Goal: Task Accomplishment & Management: Manage account settings

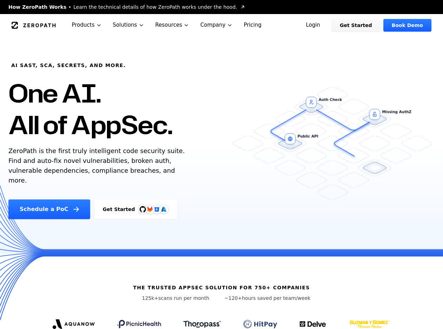
click at [329, 25] on link "Login" at bounding box center [313, 25] width 31 height 13
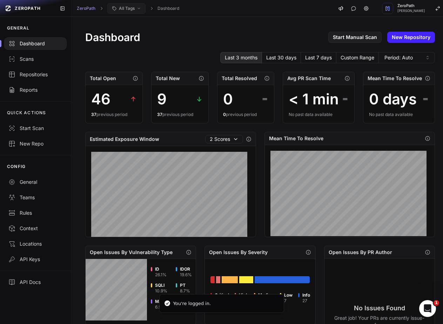
click at [123, 10] on span "All Tags" at bounding box center [127, 9] width 16 height 6
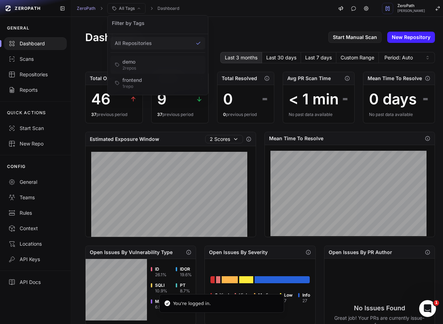
click at [124, 65] on div "2 repo s" at bounding box center [130, 68] width 14 height 6
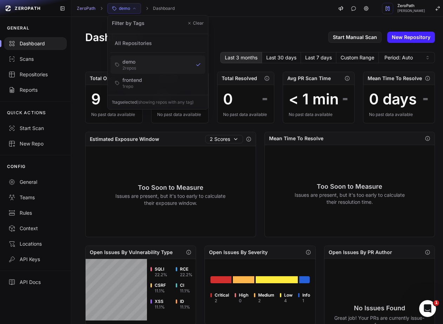
click at [124, 65] on div "2 repo s" at bounding box center [130, 68] width 14 height 6
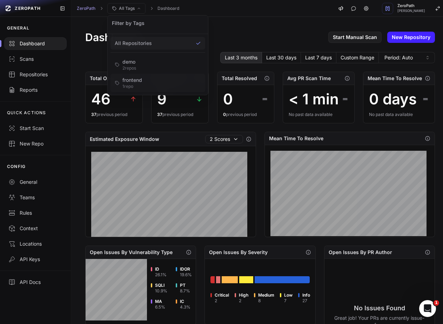
click at [129, 85] on div "1 repo" at bounding box center [133, 87] width 20 height 6
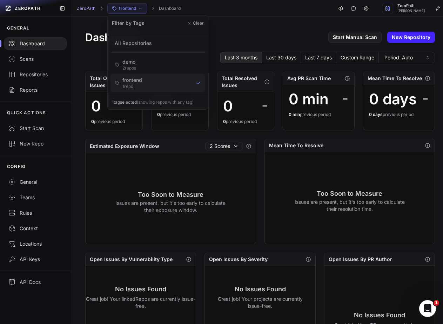
click at [129, 85] on div "1 repo" at bounding box center [133, 87] width 20 height 6
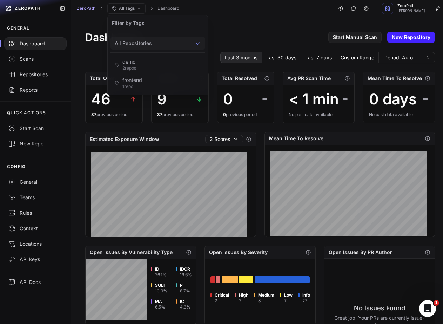
click at [243, 33] on div "Dashboard Start Manual Scan New Repository" at bounding box center [260, 37] width 350 height 13
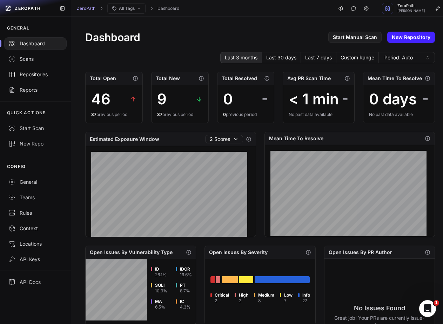
click at [32, 78] on div "Repositories" at bounding box center [35, 74] width 54 height 7
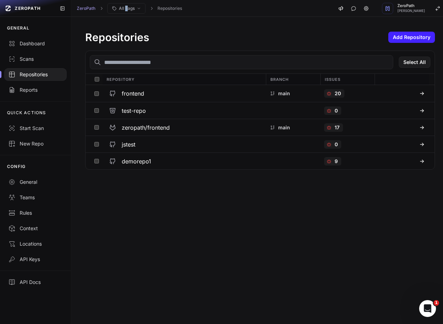
click at [126, 14] on div "ZeroPath All Tags Repositories ZeroPath Mohammed Saleem" at bounding box center [260, 8] width 378 height 17
click at [130, 12] on button "All Tags" at bounding box center [126, 8] width 38 height 11
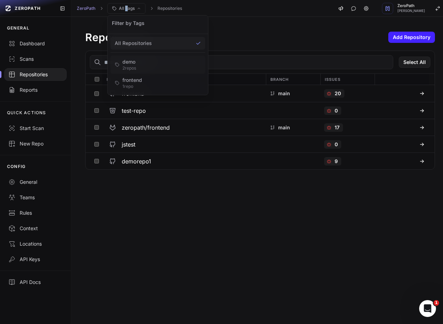
click at [126, 64] on div "demo" at bounding box center [130, 61] width 14 height 7
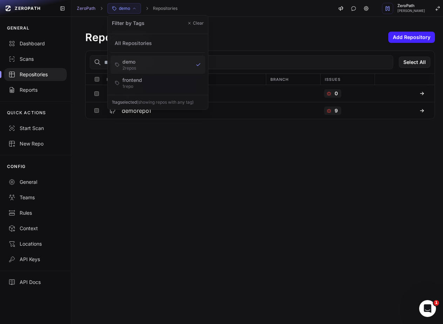
click at [129, 143] on div "Repositories Add Repository Select All Repository Branch Issues jstest 0 demore…" at bounding box center [260, 170] width 378 height 307
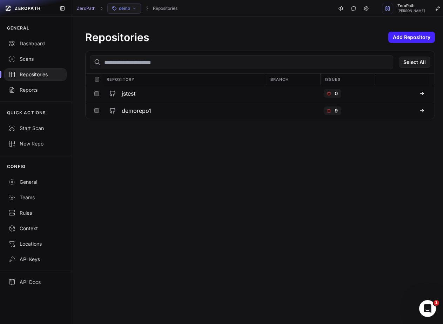
click at [126, 7] on span "demo" at bounding box center [124, 9] width 11 height 6
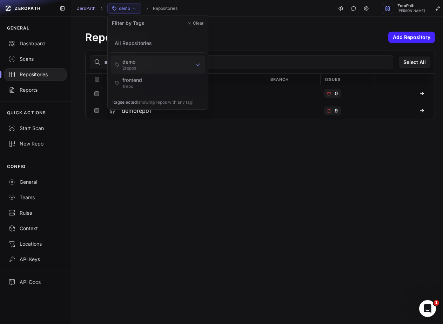
click at [130, 58] on div "demo" at bounding box center [130, 61] width 14 height 7
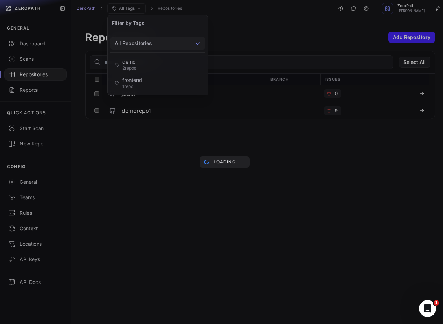
click at [237, 31] on div "Loading..." at bounding box center [224, 162] width 449 height 324
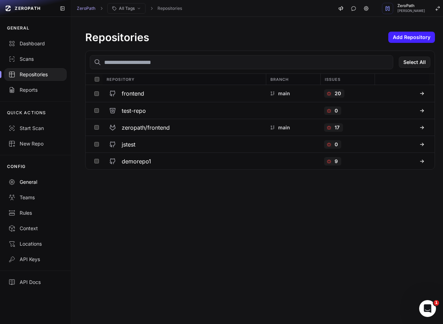
click at [27, 180] on div "General" at bounding box center [35, 181] width 54 height 7
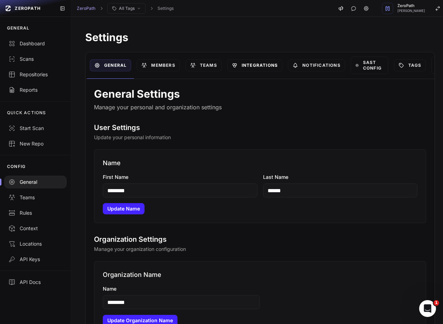
click at [275, 67] on link "Integrations" at bounding box center [254, 65] width 55 height 12
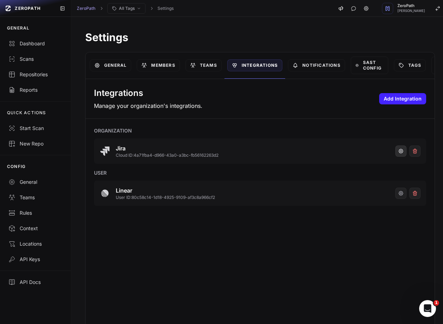
click at [398, 151] on icon "button" at bounding box center [401, 151] width 6 height 6
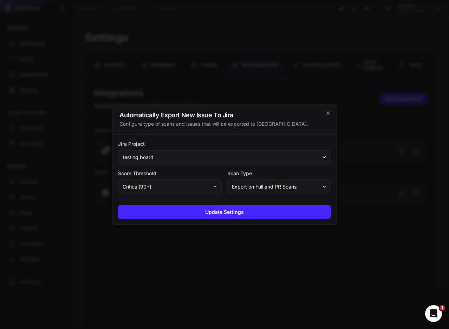
click at [238, 155] on button "testing board" at bounding box center [224, 157] width 213 height 14
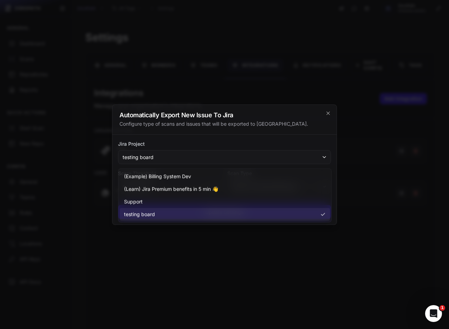
click at [249, 143] on label "Jira Project" at bounding box center [224, 143] width 213 height 7
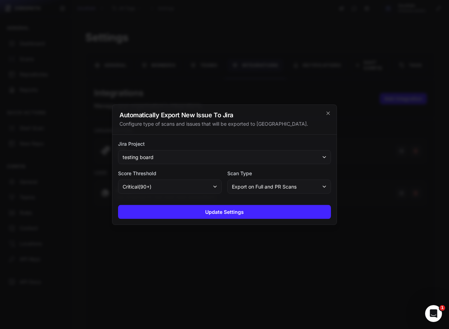
click at [381, 134] on div at bounding box center [224, 164] width 449 height 329
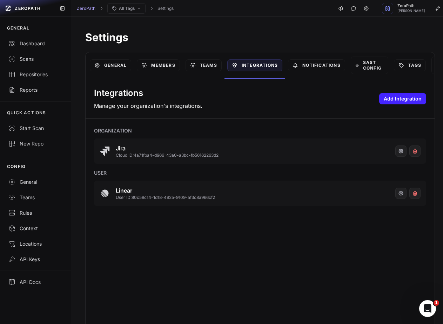
click at [201, 29] on div "Settings General Members Teams Integrations Notifications SAST Config Tags API …" at bounding box center [260, 169] width 378 height 305
click at [396, 148] on button "button" at bounding box center [401, 150] width 11 height 11
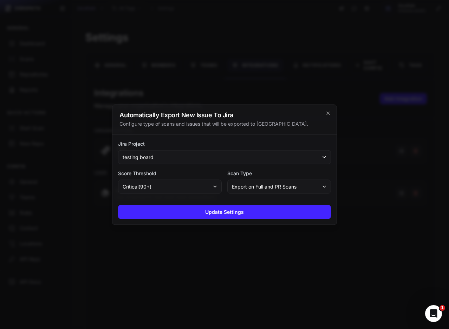
click at [254, 154] on button "testing board" at bounding box center [224, 157] width 213 height 14
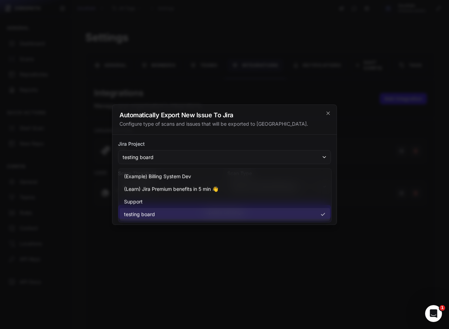
click at [275, 141] on label "Jira Project" at bounding box center [224, 143] width 213 height 7
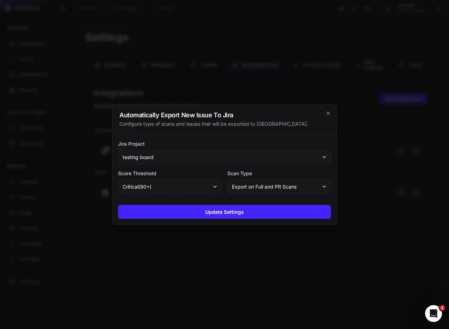
click at [386, 133] on div at bounding box center [224, 164] width 449 height 329
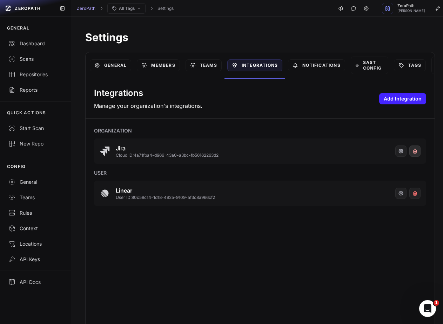
click at [410, 151] on button at bounding box center [415, 150] width 11 height 11
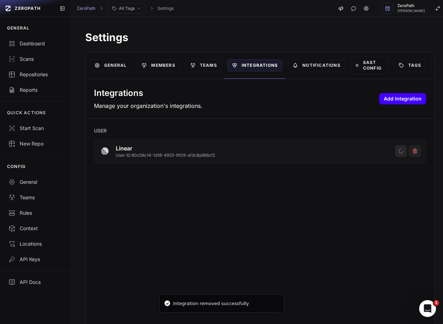
click at [397, 100] on button "Add Integration" at bounding box center [402, 98] width 47 height 11
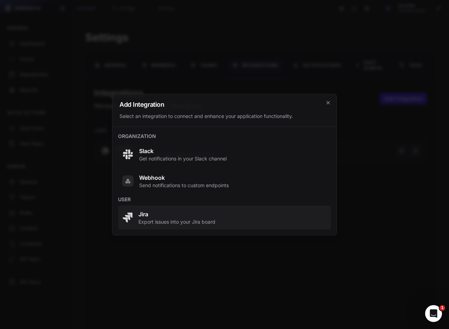
click at [188, 218] on span "Export issues into your Jira board" at bounding box center [176, 221] width 77 height 7
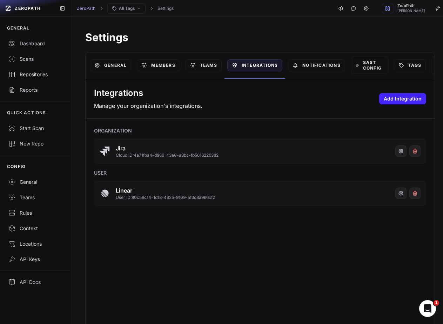
click at [30, 72] on div "Repositories" at bounding box center [35, 74] width 54 height 7
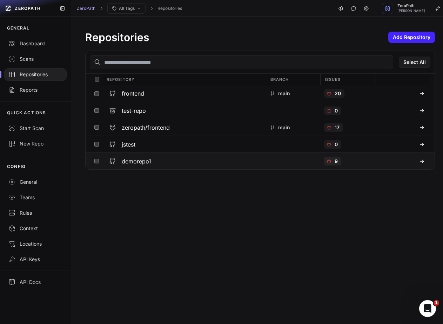
click at [330, 159] on div "9" at bounding box center [332, 161] width 17 height 8
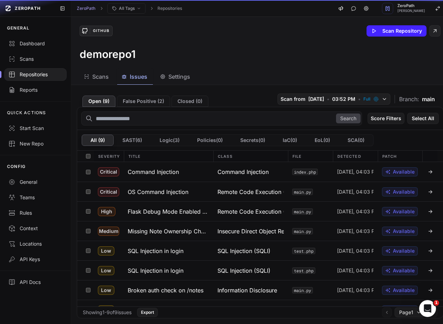
click at [132, 78] on span "Issues" at bounding box center [139, 76] width 18 height 8
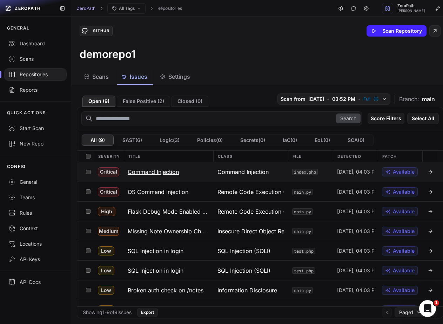
click at [166, 176] on h3 "Command Injection" at bounding box center [153, 171] width 51 height 8
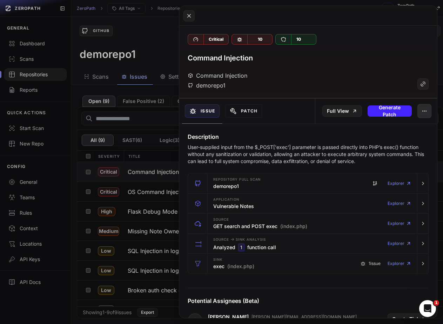
click at [422, 112] on icon "button" at bounding box center [425, 111] width 6 height 6
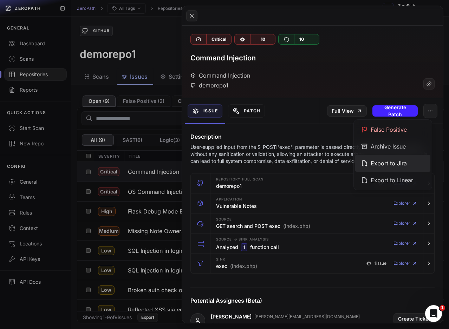
click at [391, 168] on div "Export to Jira" at bounding box center [392, 163] width 75 height 17
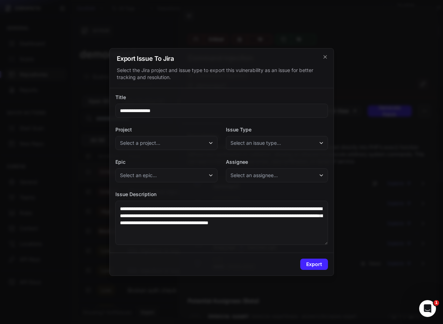
click at [152, 143] on span "Select a project..." at bounding box center [140, 142] width 40 height 7
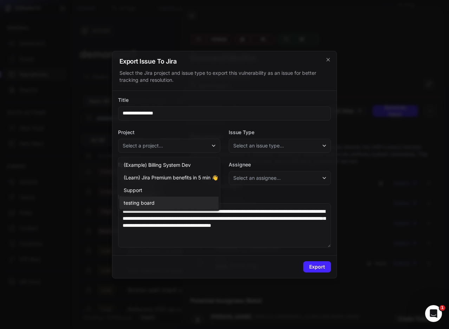
click at [152, 200] on span "testing board" at bounding box center [139, 202] width 31 height 7
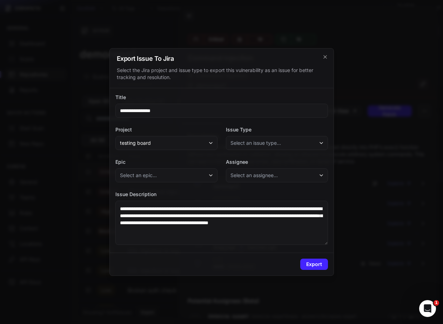
click at [262, 140] on span "Select an issue type..." at bounding box center [256, 142] width 51 height 7
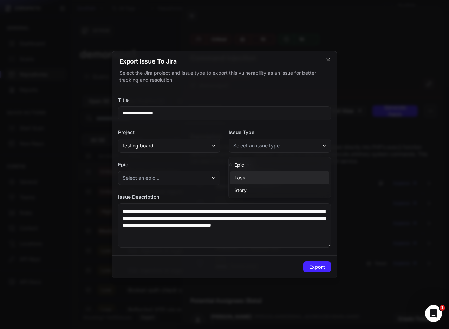
click at [239, 173] on div "Task" at bounding box center [279, 177] width 99 height 13
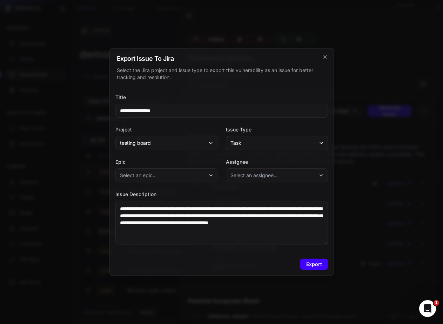
click at [315, 263] on button "Export" at bounding box center [314, 263] width 28 height 11
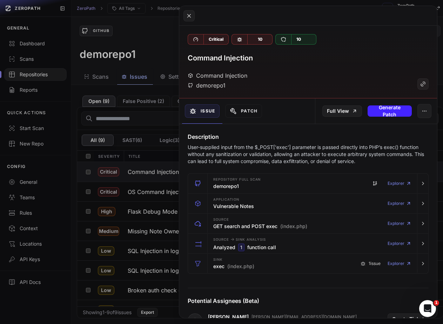
click at [134, 44] on button at bounding box center [221, 162] width 443 height 324
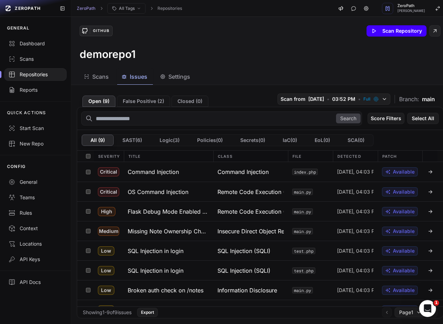
click at [396, 34] on button "Scan Repository" at bounding box center [397, 30] width 60 height 11
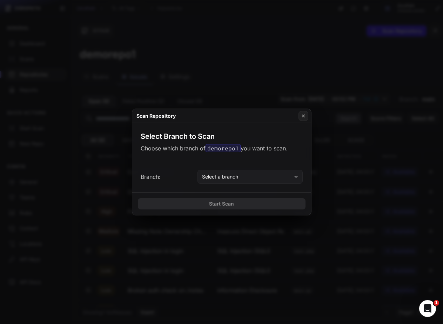
click at [235, 176] on span "Select a branch" at bounding box center [220, 176] width 36 height 7
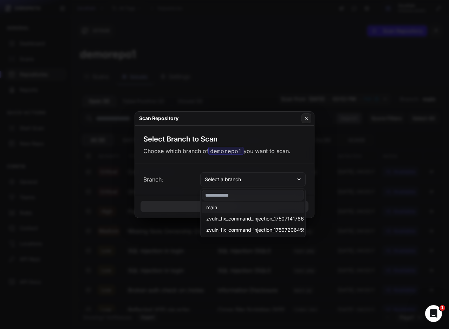
click at [232, 213] on button "main" at bounding box center [264, 218] width 124 height 11
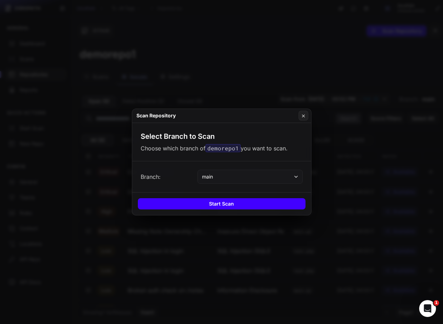
click at [193, 205] on button "Start Scan" at bounding box center [222, 203] width 168 height 11
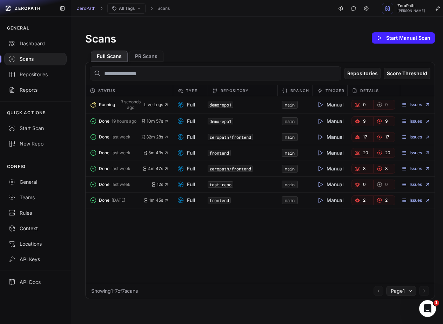
click at [256, 256] on div "Running 3 seconds ago Live Logs Full demorepo1 main Manual 0 0 Issues Done 19 h…" at bounding box center [260, 189] width 349 height 186
click at [155, 104] on span "Live Logs" at bounding box center [156, 105] width 25 height 6
click at [152, 104] on span "Live Logs" at bounding box center [156, 105] width 25 height 6
click at [363, 105] on link "0" at bounding box center [363, 105] width 22 height 10
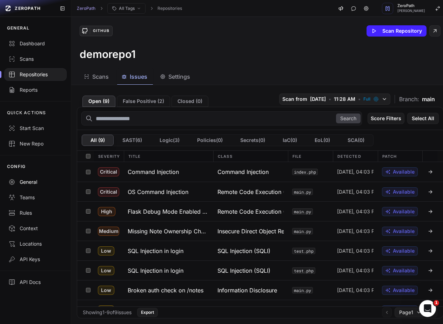
click at [29, 183] on div "General" at bounding box center [35, 181] width 54 height 7
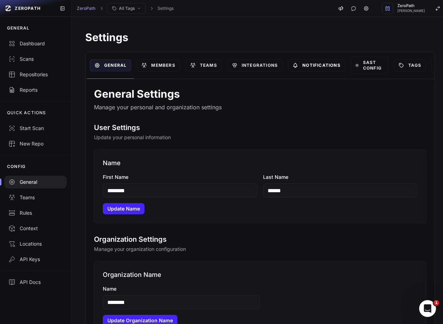
click at [319, 64] on link "Notifications" at bounding box center [316, 65] width 57 height 12
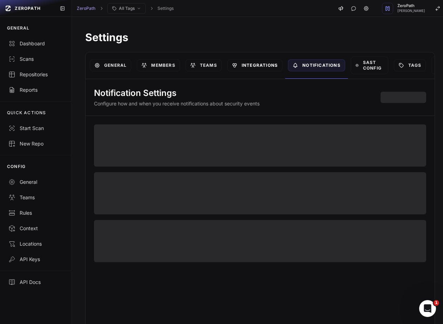
click at [256, 67] on link "Integrations" at bounding box center [254, 65] width 55 height 12
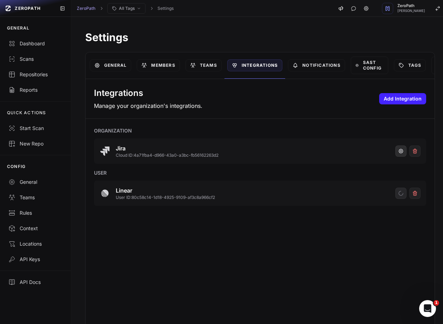
click at [398, 151] on icon "button" at bounding box center [401, 151] width 6 height 6
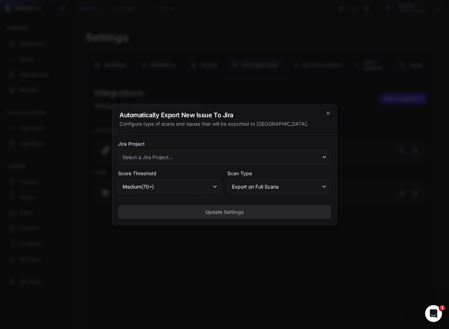
click at [131, 188] on span "medium ( 70 +)" at bounding box center [138, 186] width 31 height 7
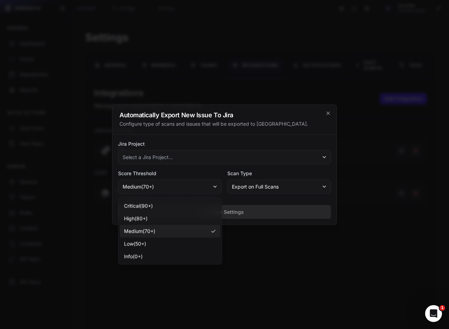
click at [150, 159] on span "Select a Jira Project..." at bounding box center [148, 156] width 50 height 7
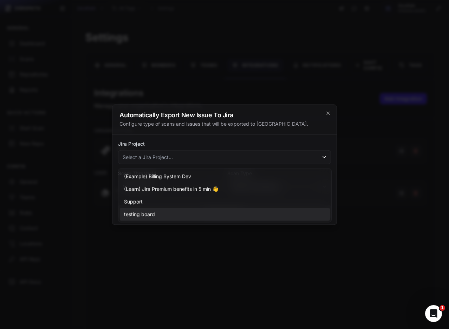
click at [141, 214] on span "testing board" at bounding box center [139, 214] width 31 height 7
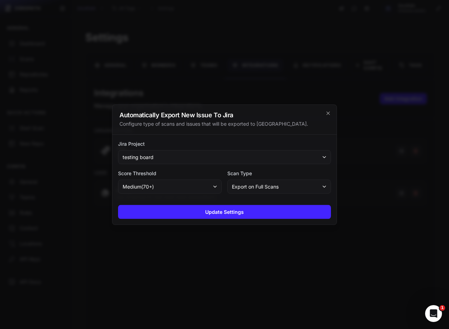
click at [150, 188] on span "medium ( 70 +)" at bounding box center [138, 186] width 31 height 7
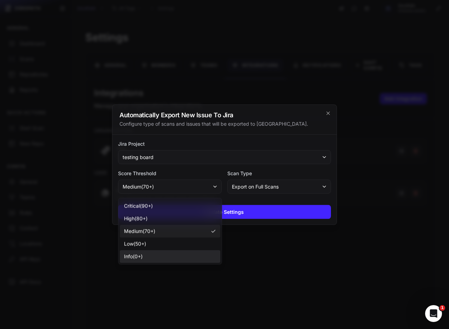
click at [135, 257] on span "info ( 0 +)" at bounding box center [133, 256] width 19 height 7
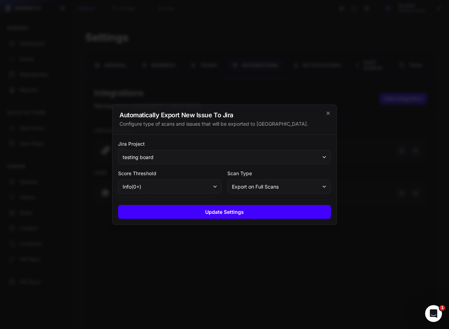
click at [204, 211] on button "Update Settings" at bounding box center [224, 212] width 213 height 14
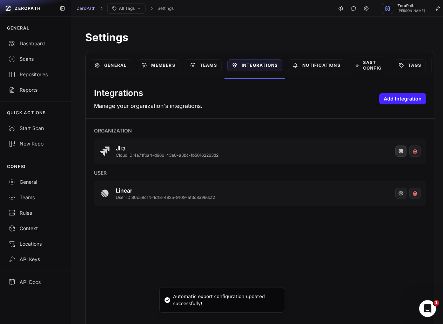
click at [398, 151] on icon "button" at bounding box center [401, 151] width 6 height 6
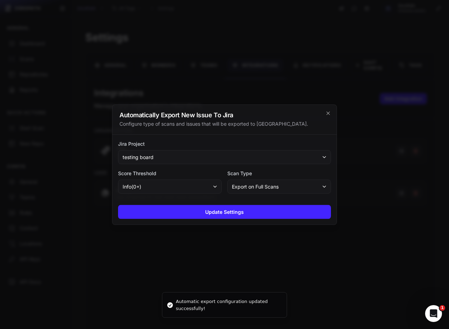
click at [293, 190] on button "Export on Full Scans" at bounding box center [279, 186] width 104 height 14
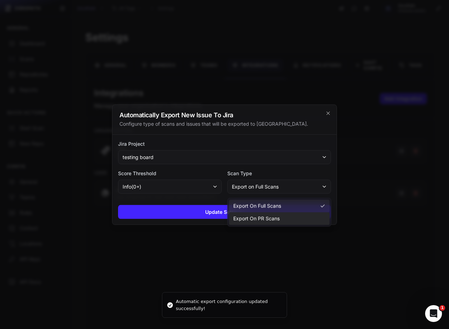
click at [259, 220] on span "Export on PR Scans" at bounding box center [256, 218] width 46 height 7
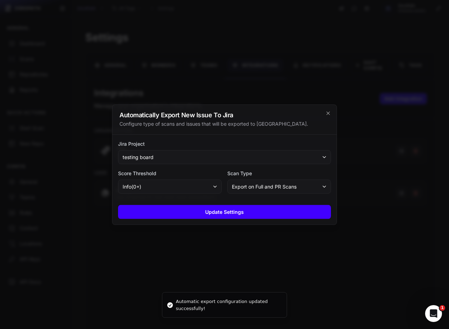
click at [259, 209] on button "Update Settings" at bounding box center [224, 212] width 213 height 14
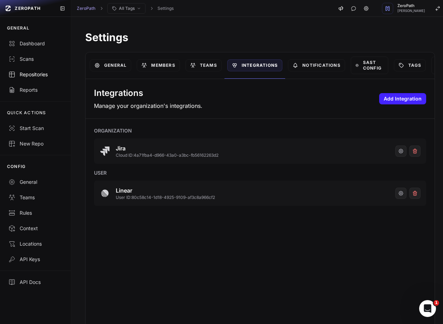
click at [30, 72] on div "Repositories" at bounding box center [35, 74] width 54 height 7
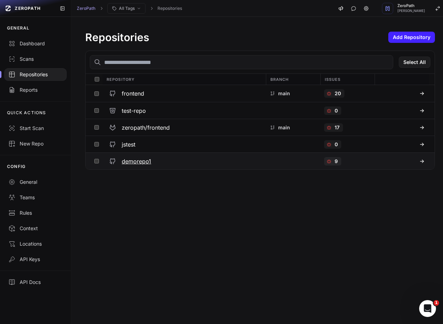
click at [335, 161] on p "9" at bounding box center [336, 161] width 3 height 7
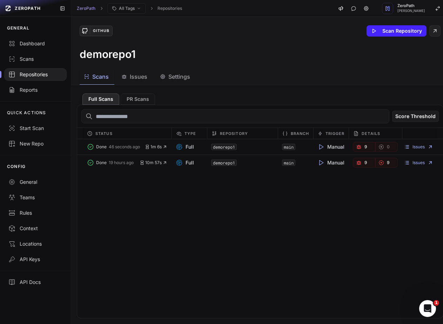
click at [125, 72] on div "Issues" at bounding box center [134, 76] width 26 height 8
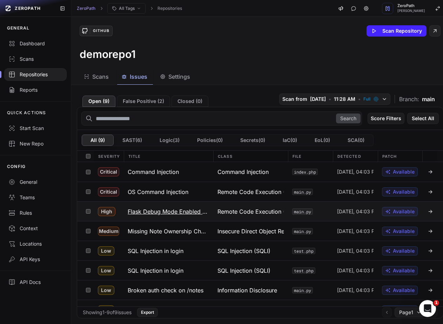
click at [163, 208] on h3 "Flask Debug Mode Enabled (Security Misconfiguration)" at bounding box center [168, 211] width 81 height 8
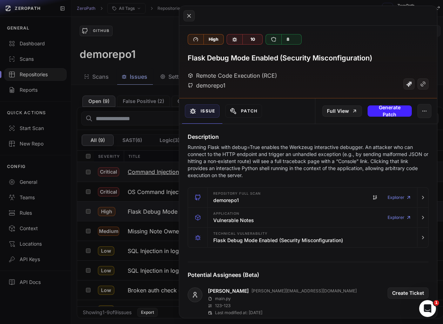
drag, startPoint x: 131, startPoint y: 166, endPoint x: 113, endPoint y: 178, distance: 21.9
click at [131, 166] on button at bounding box center [221, 162] width 443 height 324
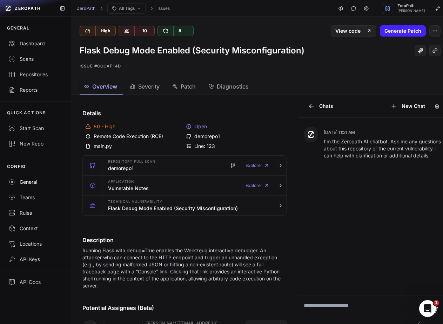
click at [38, 183] on div "General" at bounding box center [35, 181] width 54 height 7
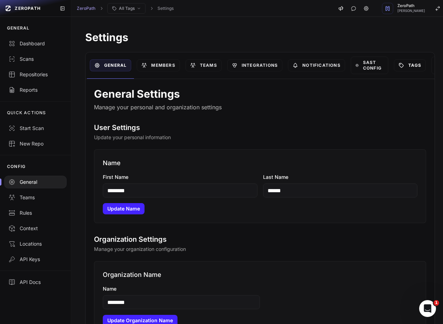
click at [408, 64] on link "Tags" at bounding box center [410, 65] width 32 height 12
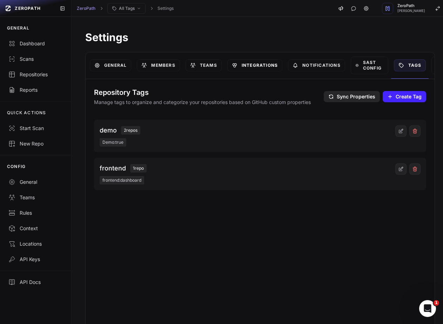
click at [265, 66] on link "Integrations" at bounding box center [254, 65] width 55 height 12
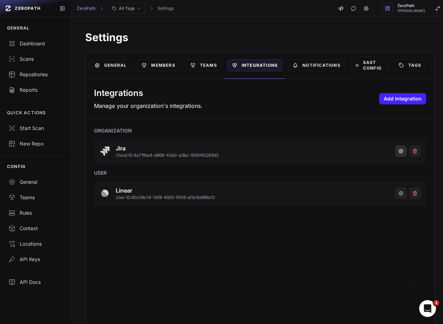
click at [398, 151] on icon "button" at bounding box center [401, 151] width 6 height 6
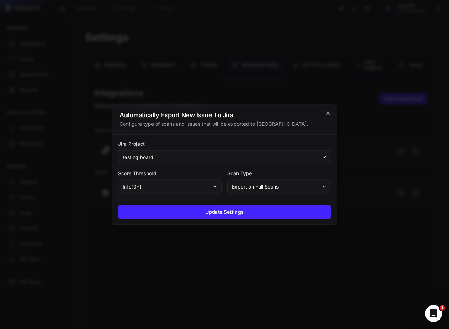
click at [359, 132] on div at bounding box center [224, 164] width 449 height 329
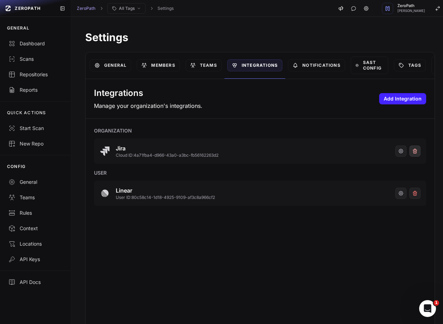
click at [412, 150] on icon at bounding box center [415, 151] width 6 height 6
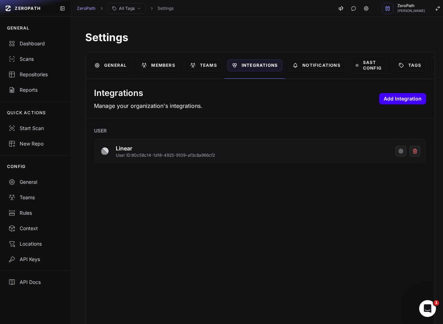
click at [379, 100] on button "Add Integration" at bounding box center [402, 98] width 47 height 11
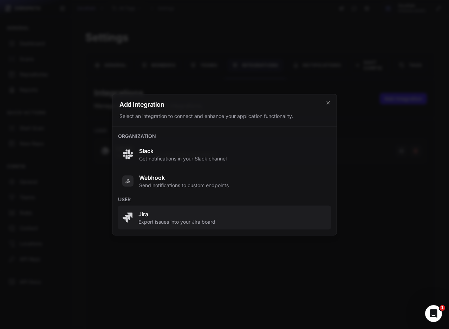
click at [148, 220] on span "Export issues into your Jira board" at bounding box center [176, 221] width 77 height 7
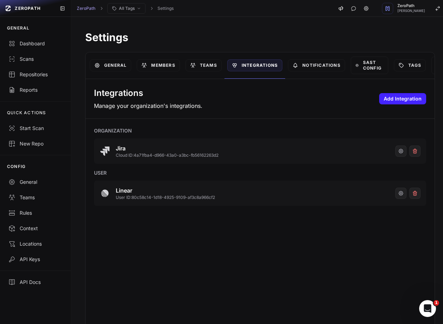
click at [259, 234] on div "Integrations Manage your organization's integrations. Add Integration Organizat…" at bounding box center [260, 204] width 349 height 250
click at [398, 150] on icon "button" at bounding box center [401, 151] width 6 height 6
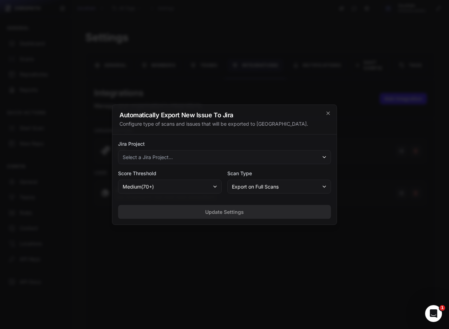
click at [171, 162] on button "Select a Jira Project..." at bounding box center [224, 157] width 213 height 14
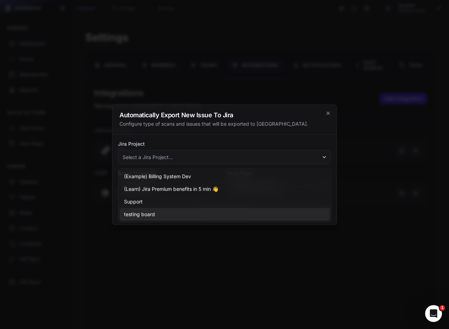
click at [134, 213] on span "testing board" at bounding box center [139, 214] width 31 height 7
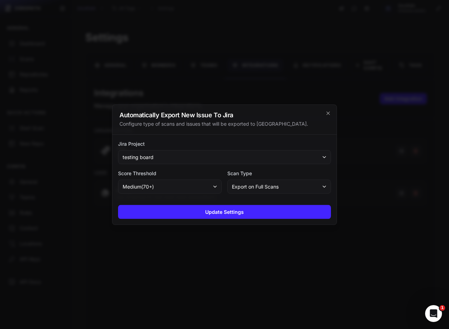
click at [147, 187] on span "medium ( 70 +)" at bounding box center [138, 186] width 31 height 7
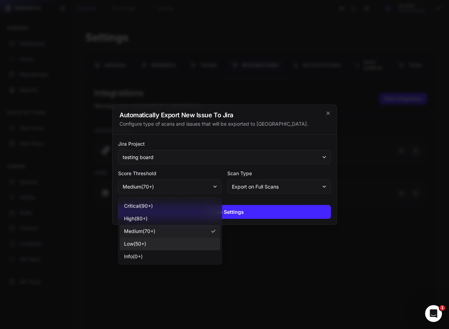
click at [144, 240] on span "low ( 50 +)" at bounding box center [135, 243] width 22 height 7
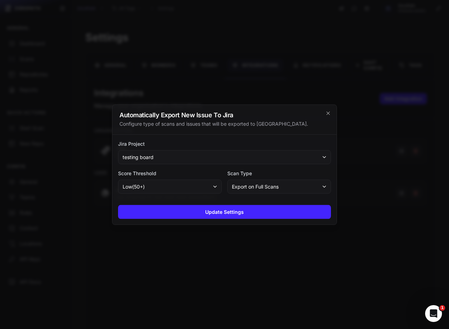
click at [246, 189] on span "Export on Full Scans" at bounding box center [255, 186] width 47 height 7
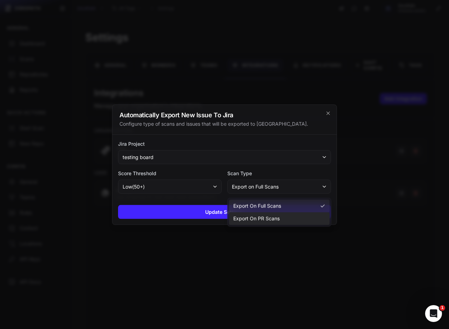
click at [243, 216] on span "Export on PR Scans" at bounding box center [256, 218] width 46 height 7
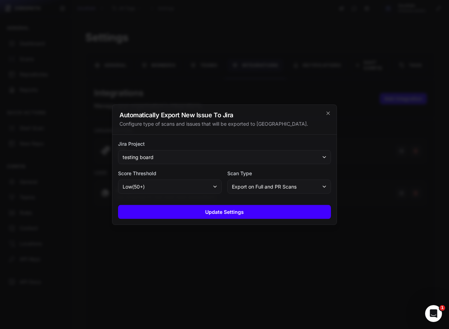
click at [233, 215] on button "Update Settings" at bounding box center [224, 212] width 213 height 14
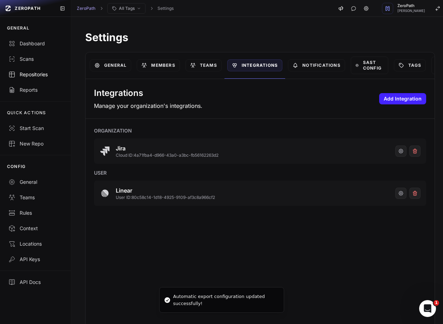
click at [40, 70] on link "Repositories" at bounding box center [35, 74] width 71 height 15
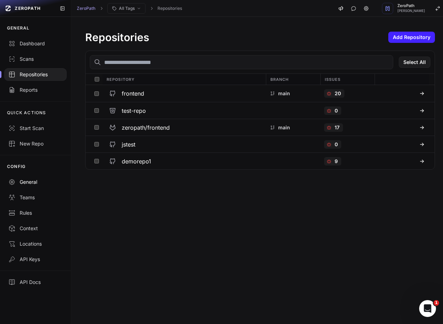
click at [35, 183] on div "General" at bounding box center [35, 181] width 54 height 7
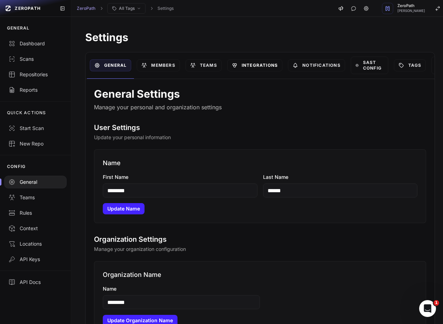
click at [256, 62] on link "Integrations" at bounding box center [254, 65] width 55 height 12
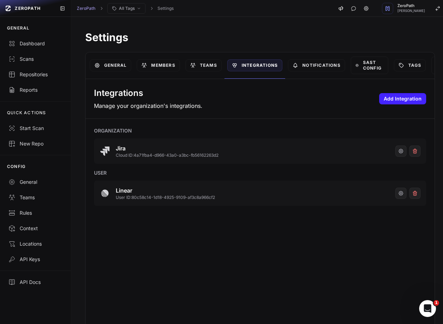
click at [277, 30] on div "Settings General Members Teams Integrations Notifications SAST Config Tags API …" at bounding box center [260, 169] width 378 height 305
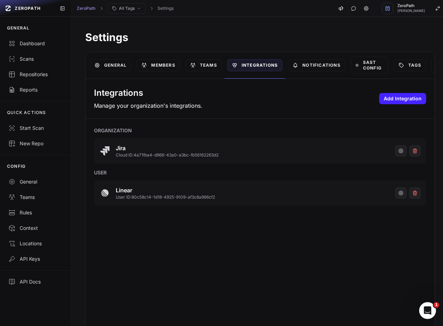
drag, startPoint x: 406, startPoint y: 152, endPoint x: 257, endPoint y: 38, distance: 188.1
click at [413, 152] on icon at bounding box center [414, 151] width 3 height 3
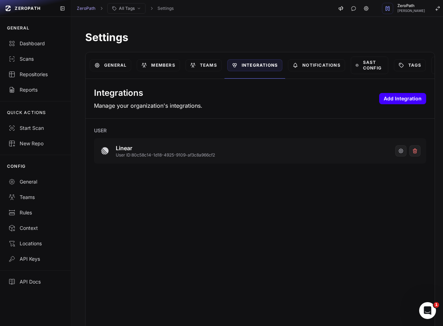
click at [395, 98] on button "Add Integration" at bounding box center [402, 98] width 47 height 11
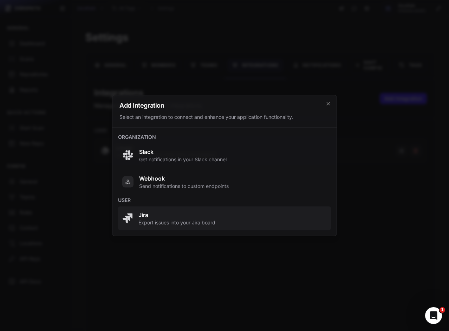
click at [177, 210] on link "Jira Export issues into your Jira board" at bounding box center [224, 219] width 213 height 24
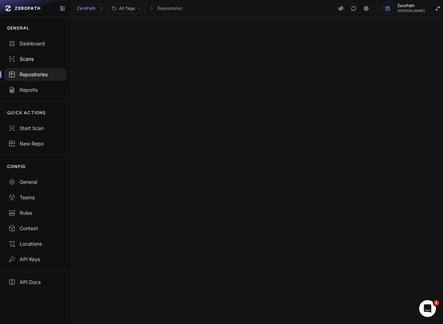
click at [34, 60] on div "Scans" at bounding box center [35, 58] width 54 height 7
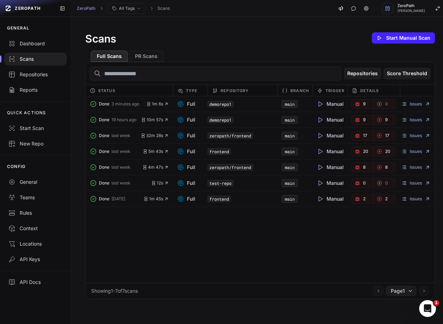
click at [362, 100] on link "9" at bounding box center [363, 104] width 22 height 10
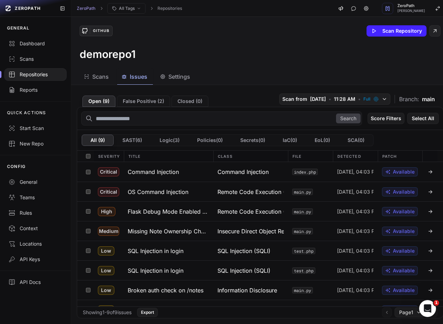
drag, startPoint x: 226, startPoint y: 61, endPoint x: 276, endPoint y: 4, distance: 76.1
click at [228, 60] on div "GitHub Scan Repository demorepo1" at bounding box center [260, 43] width 378 height 52
click at [282, 47] on div "GitHub Scan Repository demorepo1" at bounding box center [260, 43] width 378 height 52
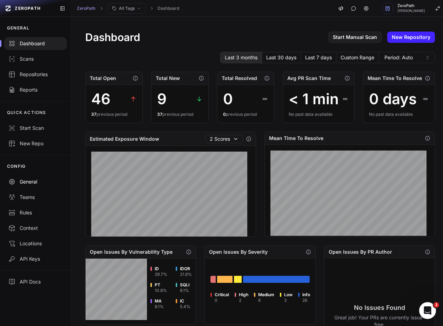
click at [48, 180] on div "General" at bounding box center [35, 181] width 54 height 7
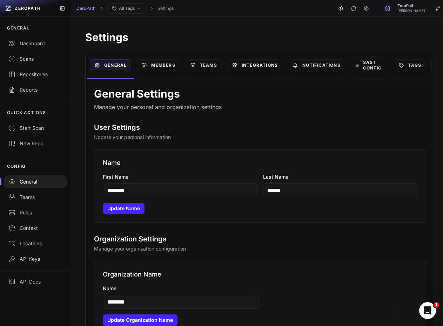
click at [272, 68] on link "Integrations" at bounding box center [254, 65] width 55 height 12
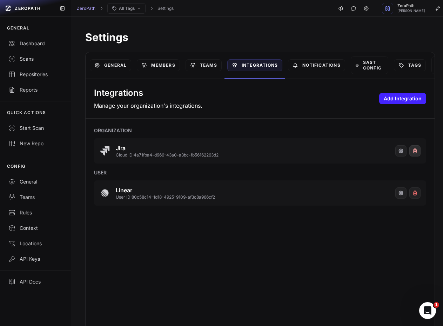
click at [413, 151] on icon at bounding box center [414, 151] width 3 height 3
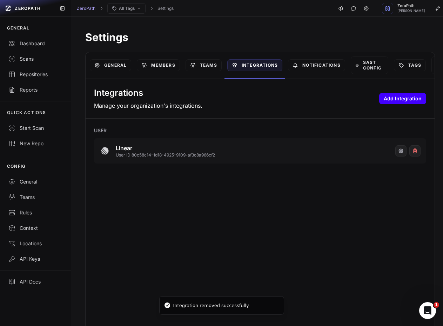
click at [388, 101] on button "Add Integration" at bounding box center [402, 98] width 47 height 11
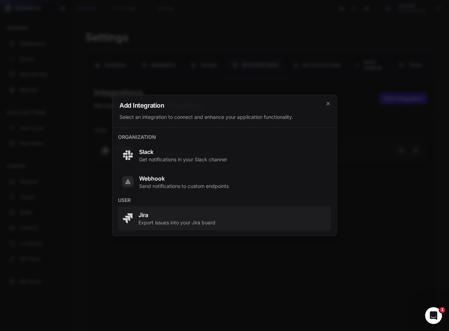
click at [177, 219] on span "Export issues into your Jira board" at bounding box center [176, 222] width 77 height 7
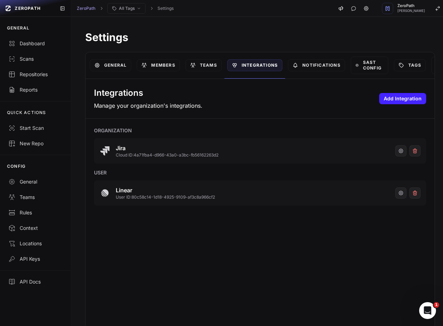
drag, startPoint x: 404, startPoint y: 151, endPoint x: 249, endPoint y: 34, distance: 195.2
click at [415, 151] on icon at bounding box center [415, 151] width 0 height 1
click at [412, 153] on icon at bounding box center [415, 151] width 6 height 6
